Goal: Find specific page/section: Find specific page/section

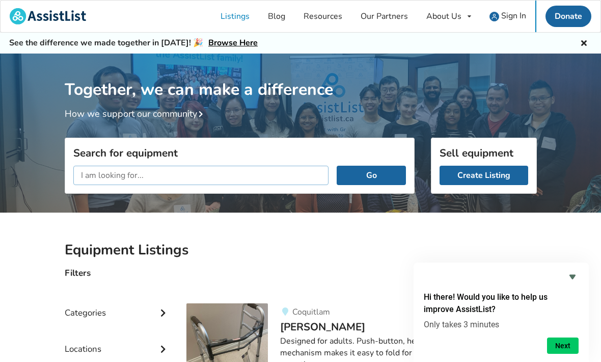
click at [150, 170] on input "text" at bounding box center [201, 174] width 256 height 19
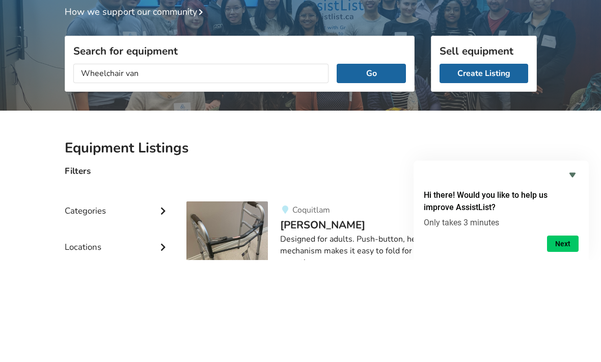
click at [374, 165] on button "Go" at bounding box center [371, 174] width 69 height 19
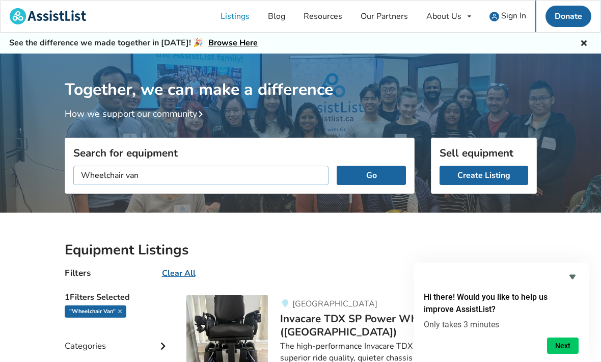
click at [144, 169] on input "Wheelchair van" at bounding box center [201, 174] width 256 height 19
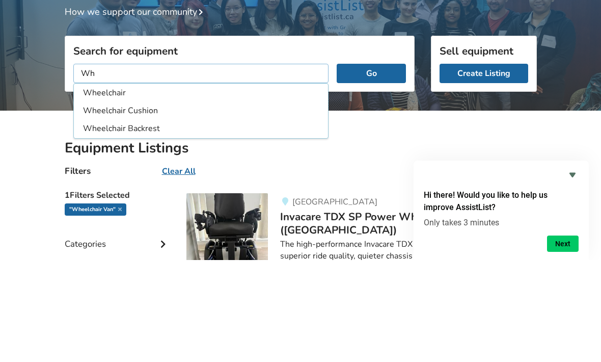
type input "W"
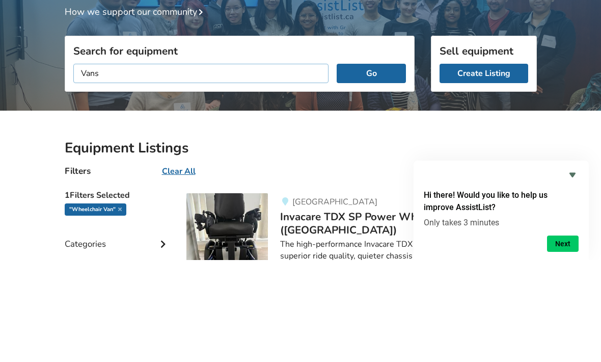
type input "Vans"
click at [375, 165] on button "Go" at bounding box center [371, 174] width 69 height 19
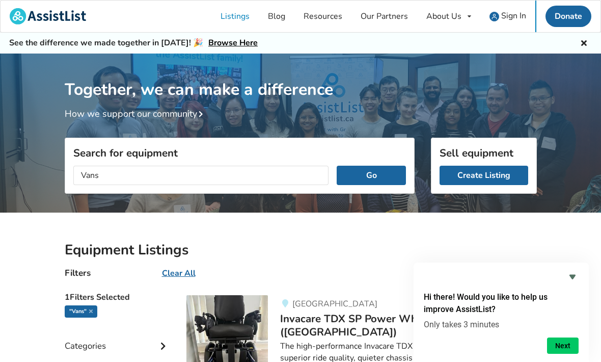
click at [239, 15] on link "Listings" at bounding box center [234, 17] width 47 height 32
